Goal: Register for event/course

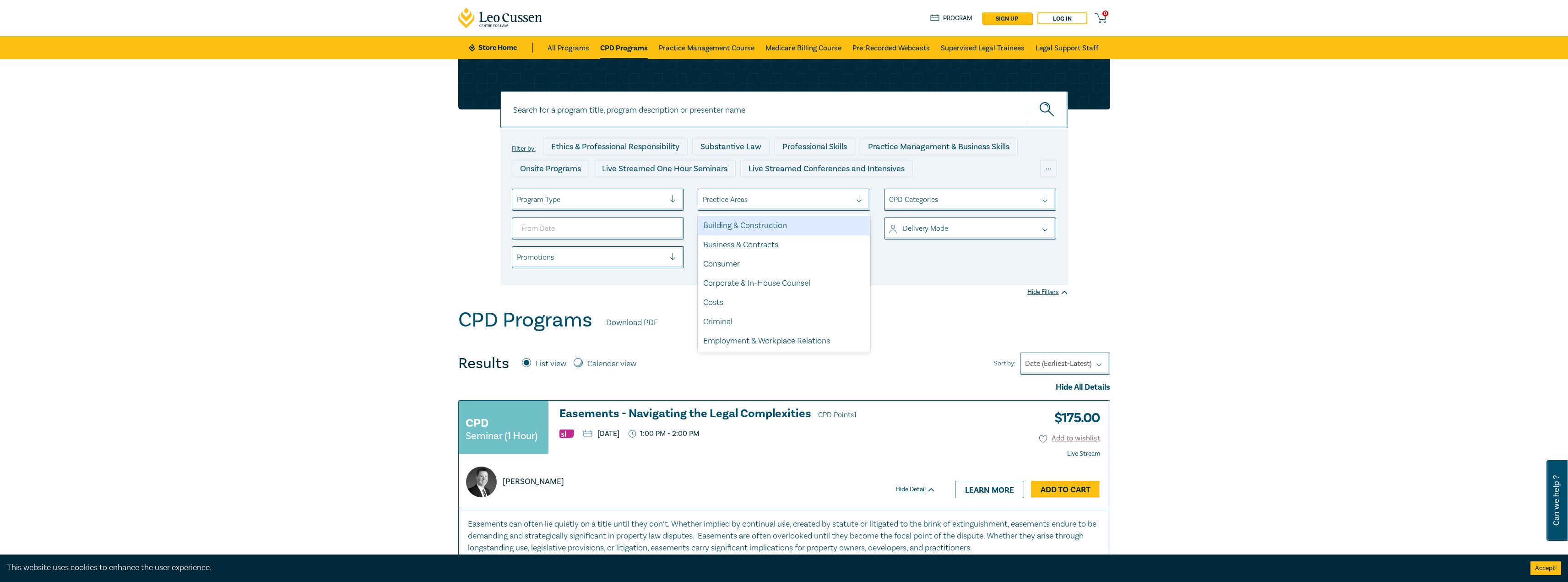
click at [740, 196] on div at bounding box center [777, 200] width 149 height 12
click at [656, 195] on div at bounding box center [591, 200] width 149 height 12
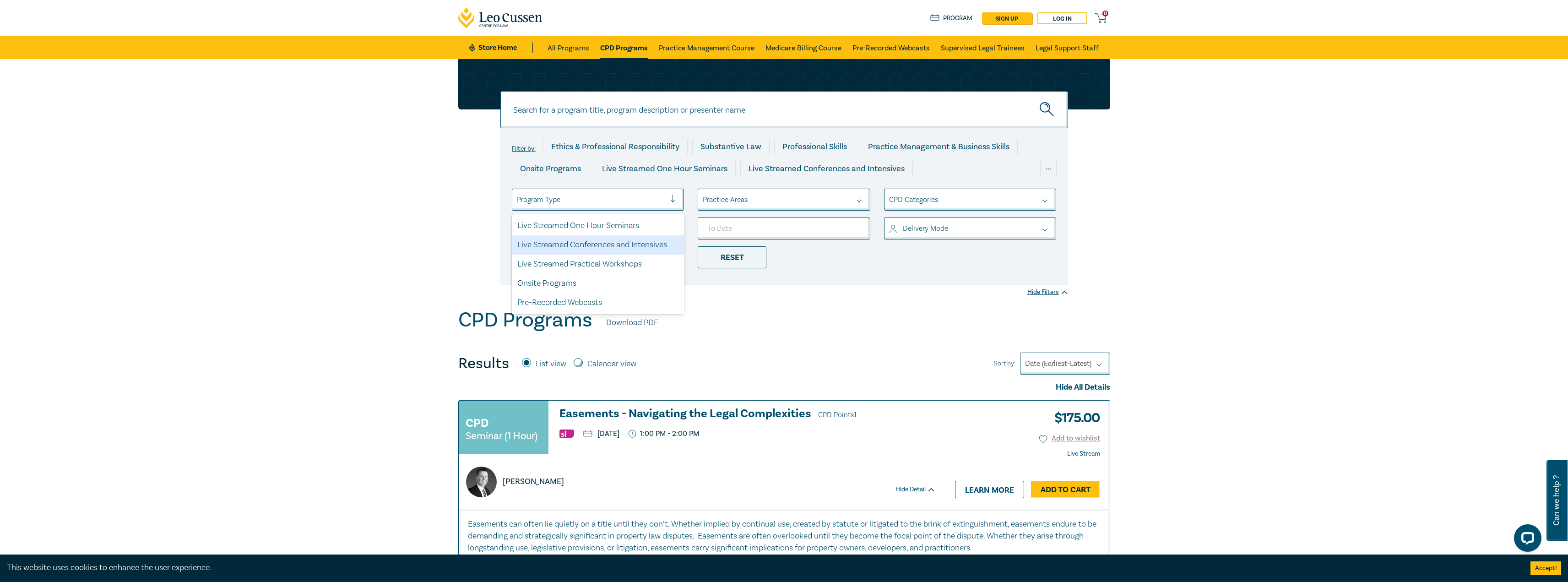
click at [642, 246] on div "Live Streamed Conferences and Intensives" at bounding box center [598, 245] width 173 height 19
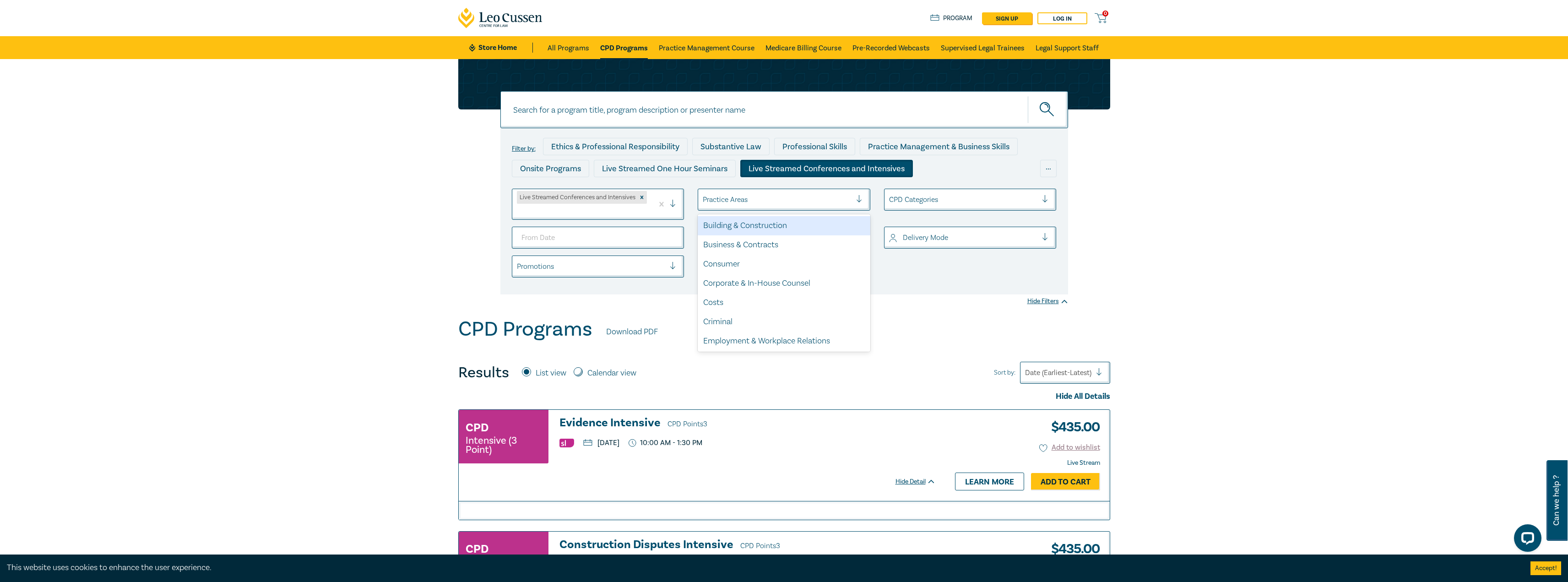
click at [779, 198] on div at bounding box center [777, 200] width 149 height 12
click at [755, 299] on div "Property, Leases & Planning" at bounding box center [784, 303] width 173 height 19
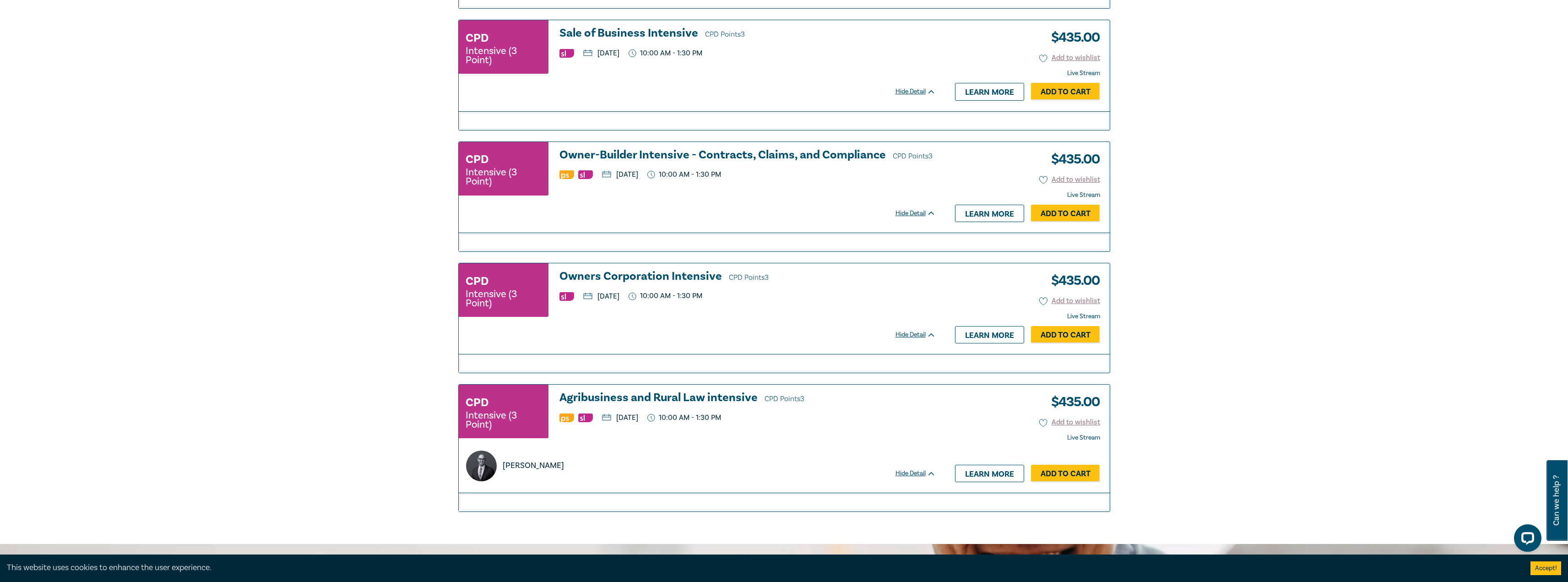
scroll to position [961, 0]
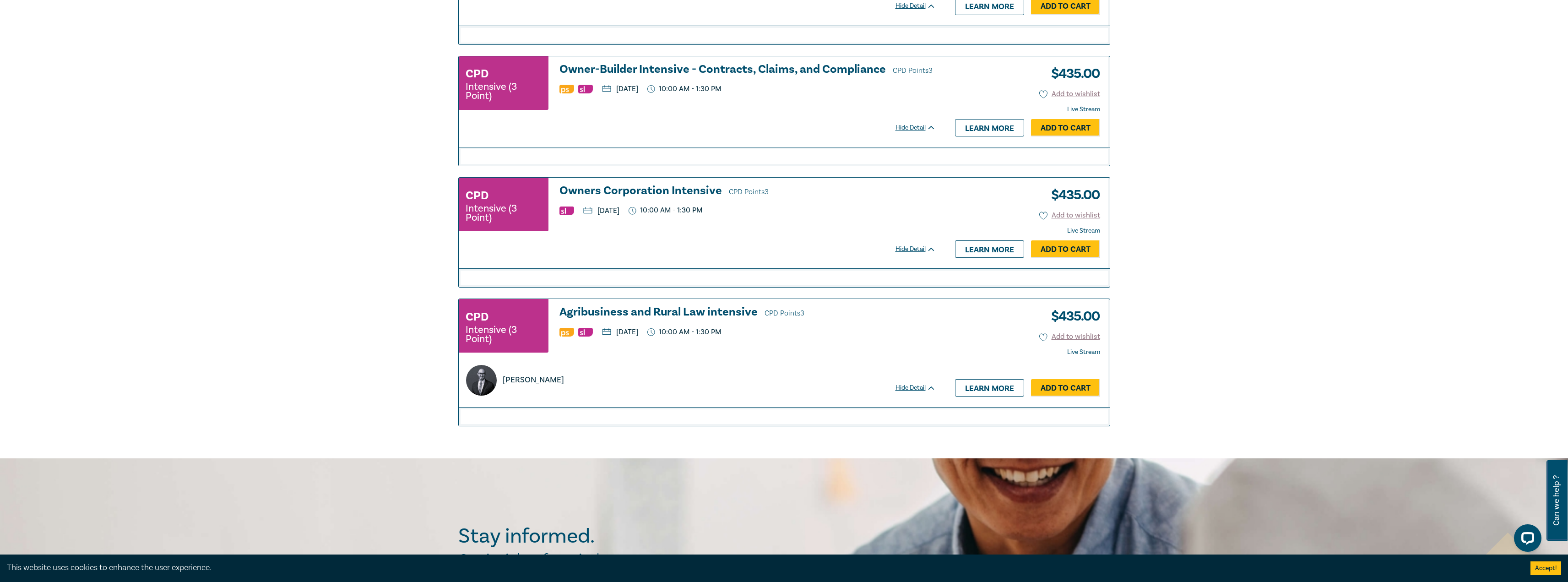
click at [723, 313] on h3 "Agribusiness and Rural Law intensive CPD Points 3" at bounding box center [747, 312] width 376 height 14
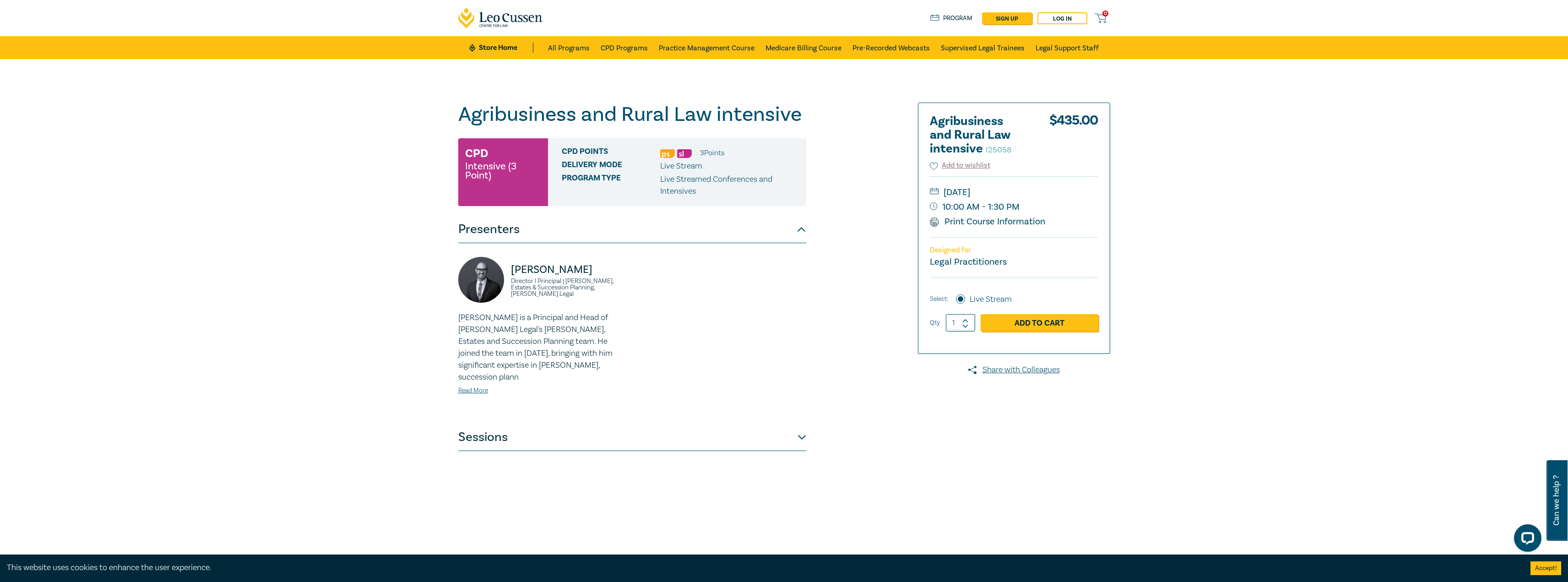
click at [1270, 553] on div "Agribusiness and Rural Law intensive I25058 CPD Intensive (3 Point) CPD Points …" at bounding box center [784, 331] width 1568 height 545
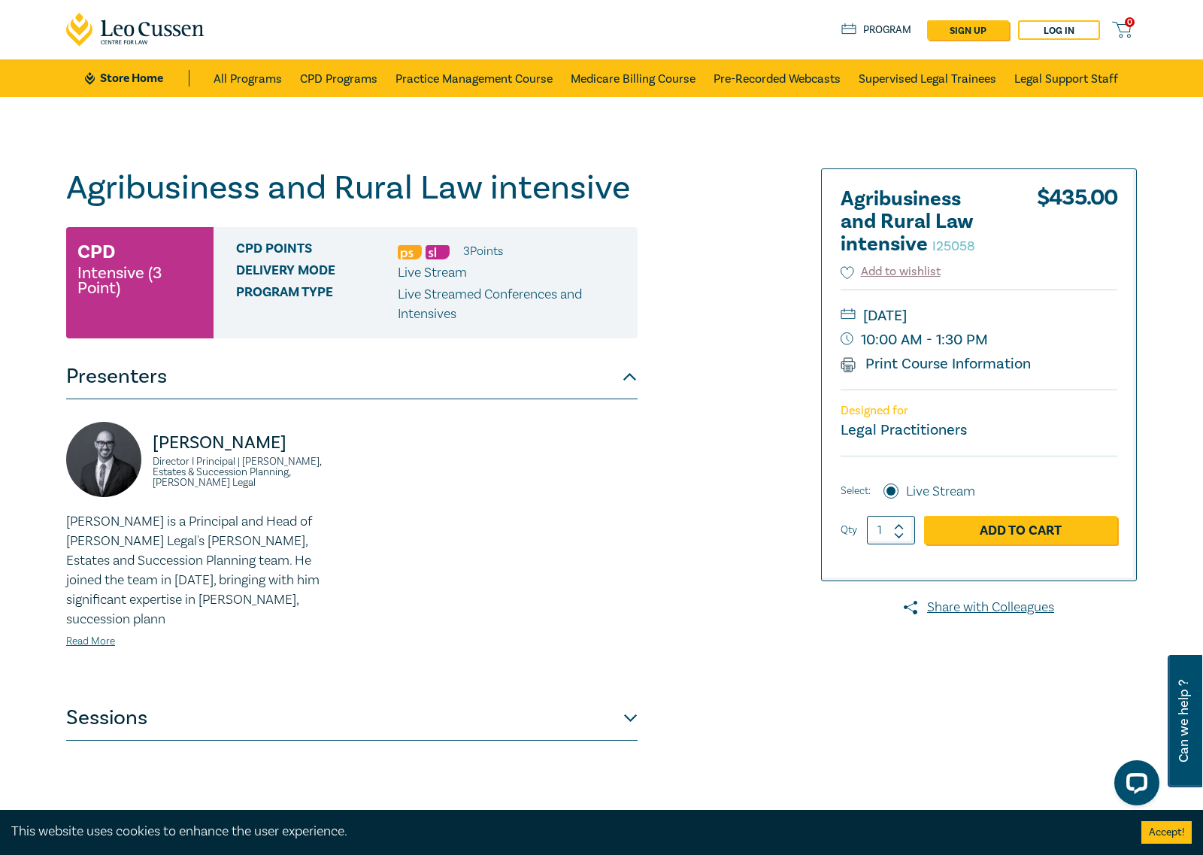
click at [583, 213] on div "Agribusiness and Rural Law intensive I25058 CPD Intensive (3 Point) CPD Points …" at bounding box center [352, 544] width 572 height 752
